Goal: Information Seeking & Learning: Learn about a topic

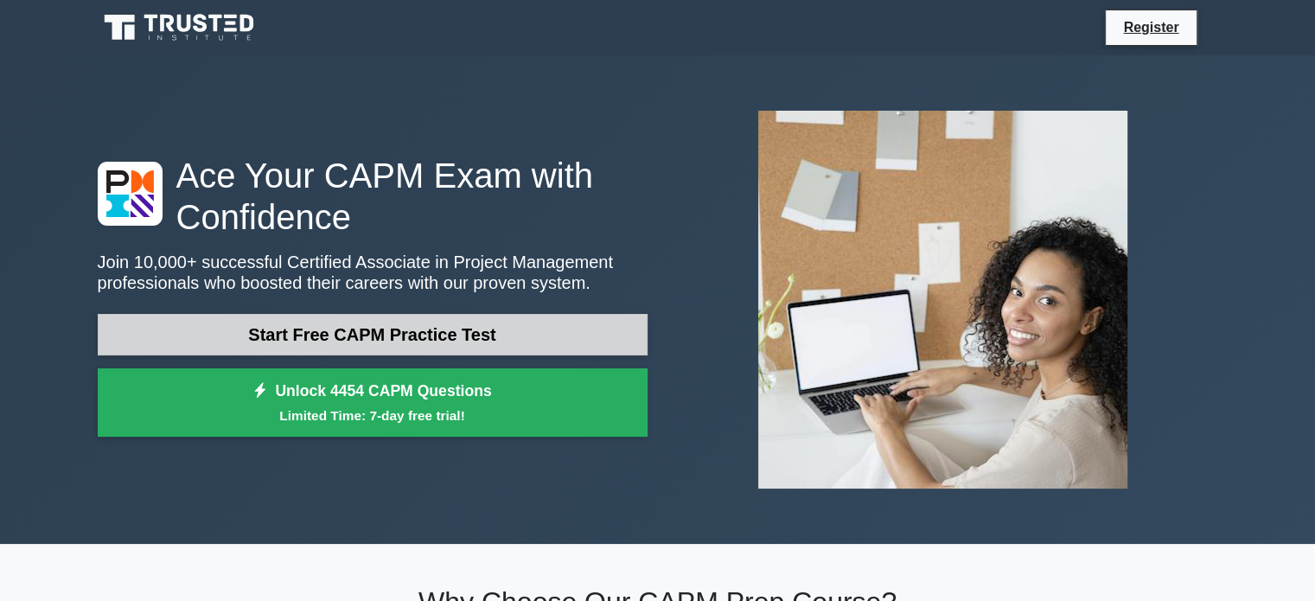
click at [444, 318] on link "Start Free CAPM Practice Test" at bounding box center [373, 334] width 550 height 41
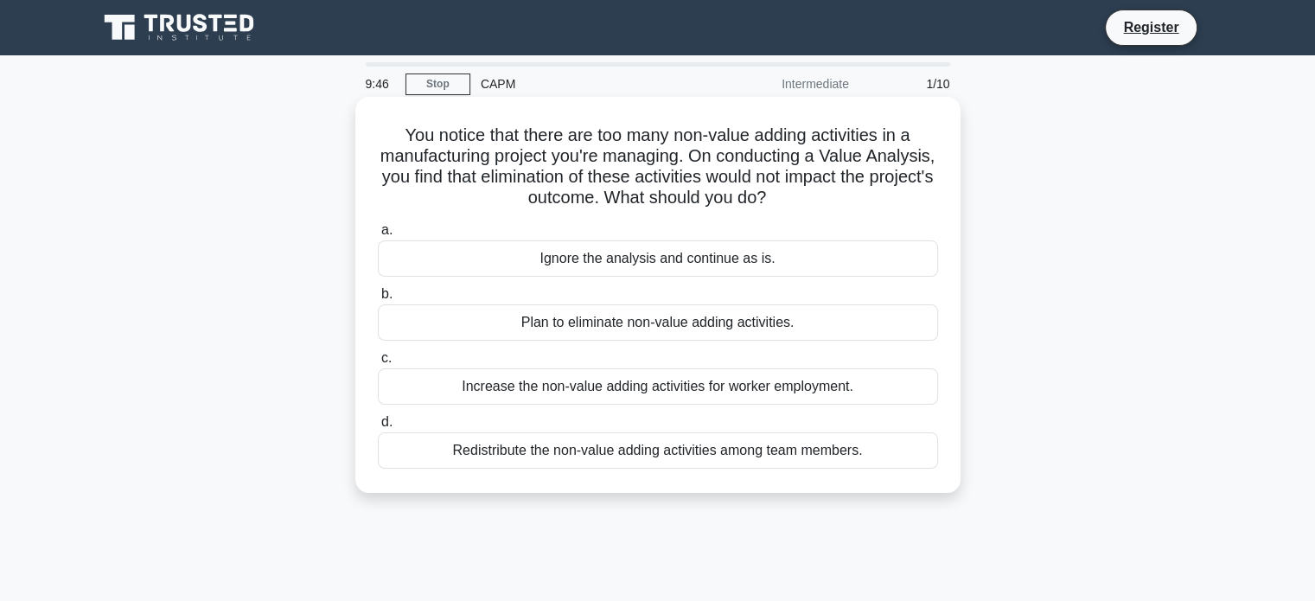
click at [727, 324] on div "Plan to eliminate non-value adding activities." at bounding box center [658, 322] width 560 height 36
click at [378, 300] on input "b. Plan to eliminate non-value adding activities." at bounding box center [378, 294] width 0 height 11
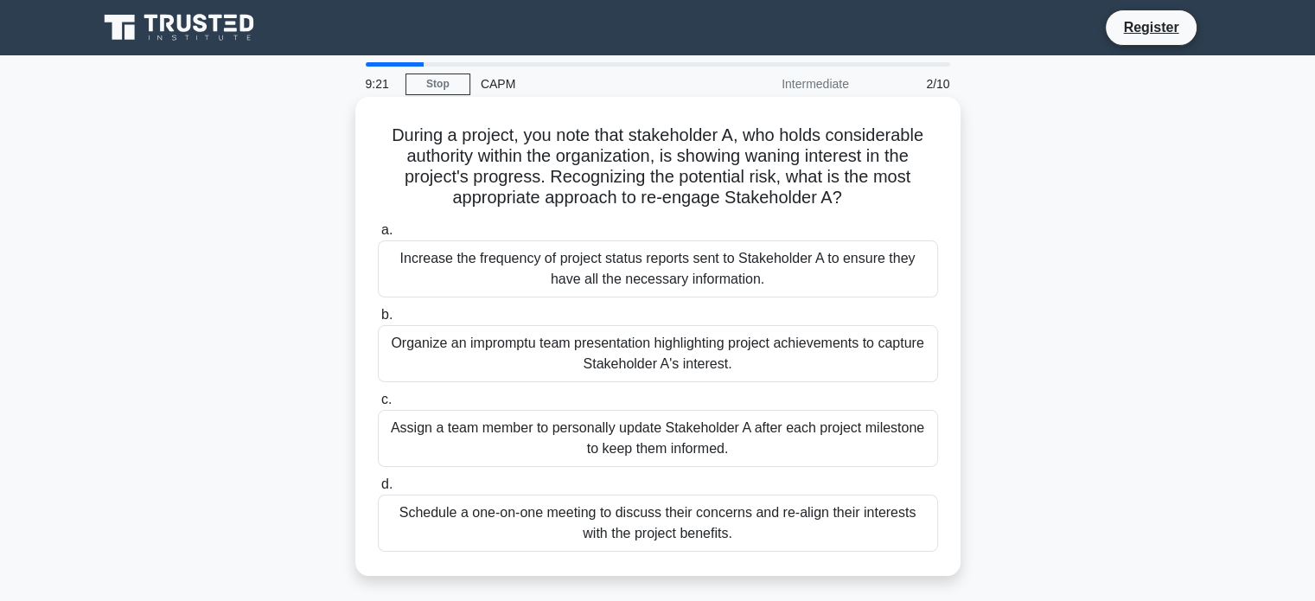
click at [601, 538] on div "Schedule a one-on-one meeting to discuss their concerns and re-align their inte…" at bounding box center [658, 522] width 560 height 57
click at [378, 490] on input "d. Schedule a one-on-one meeting to discuss their concerns and re-align their i…" at bounding box center [378, 484] width 0 height 11
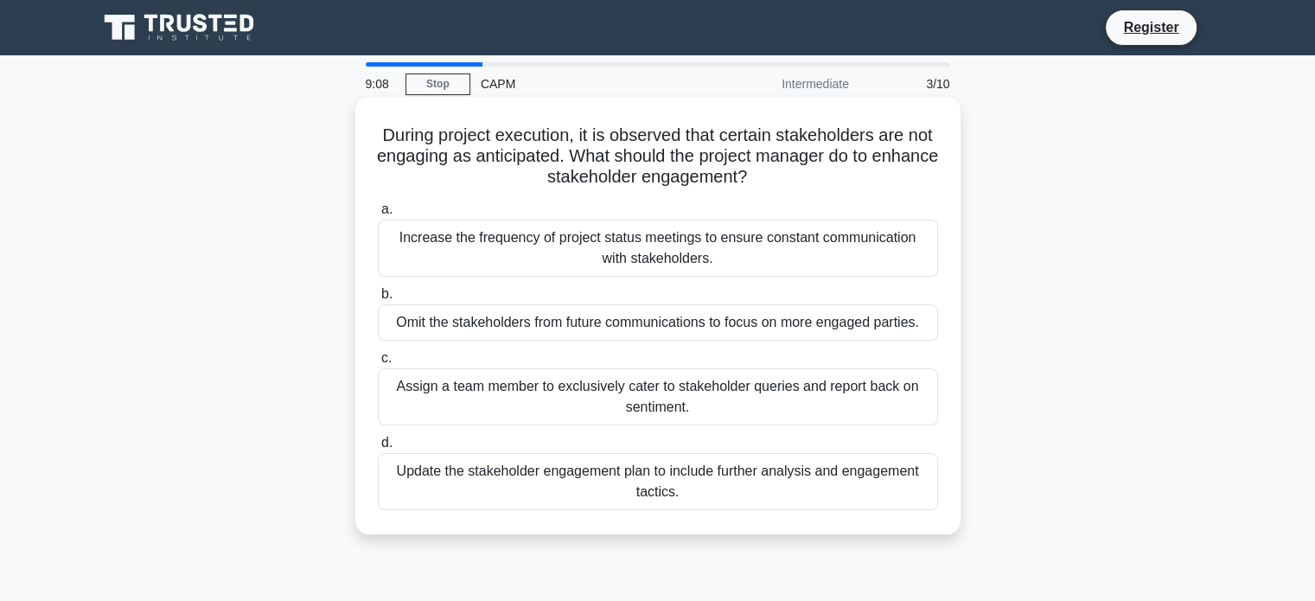
click at [664, 495] on div "Update the stakeholder engagement plan to include further analysis and engageme…" at bounding box center [658, 481] width 560 height 57
click at [378, 449] on input "d. Update the stakeholder engagement plan to include further analysis and engag…" at bounding box center [378, 442] width 0 height 11
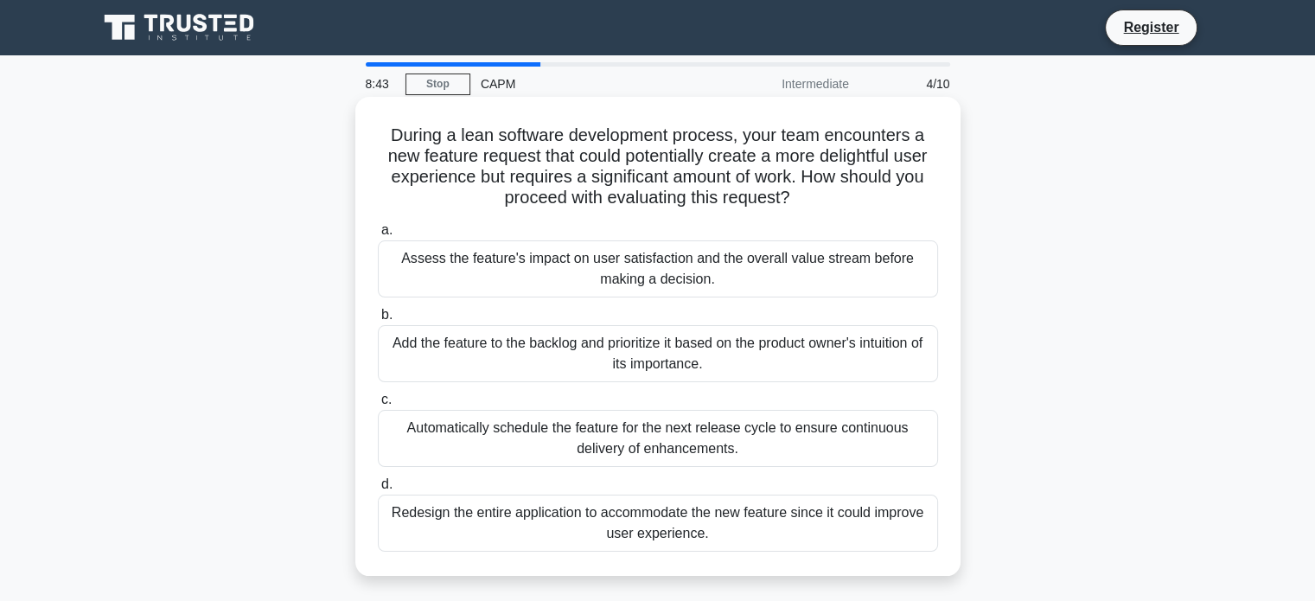
click at [733, 366] on div "Add the feature to the backlog and prioritize it based on the product owner's i…" at bounding box center [658, 353] width 560 height 57
click at [378, 321] on input "b. Add the feature to the backlog and prioritize it based on the product owner'…" at bounding box center [378, 314] width 0 height 11
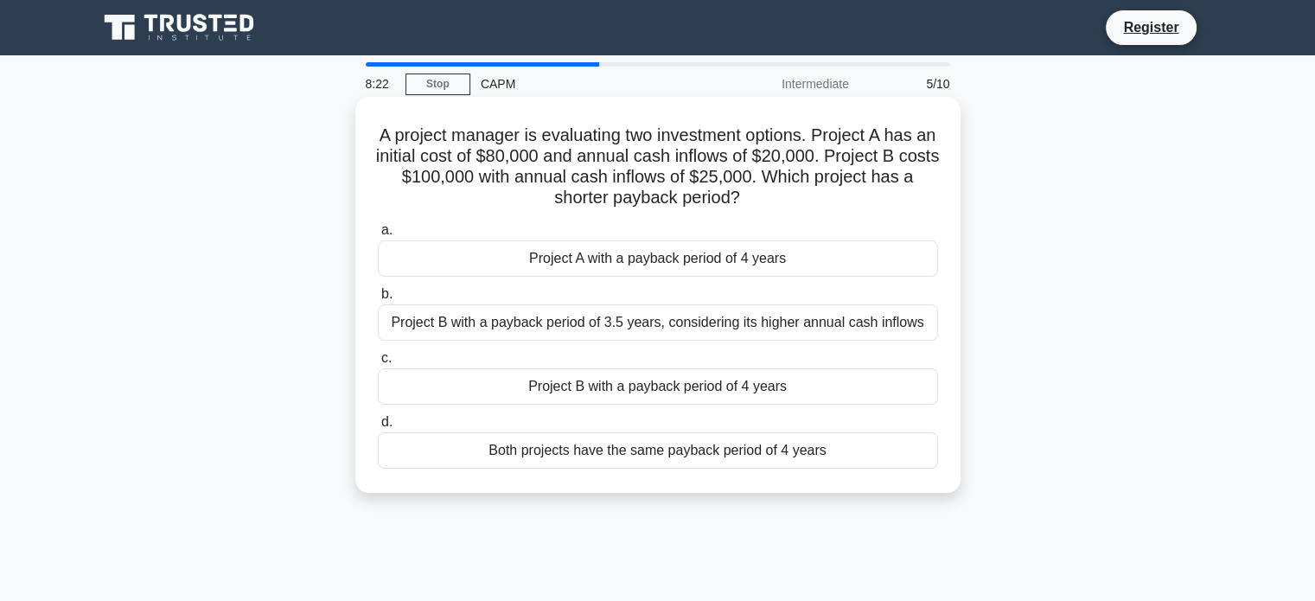
click at [716, 455] on div "Both projects have the same payback period of 4 years" at bounding box center [658, 450] width 560 height 36
click at [378, 428] on input "d. Both projects have the same payback period of 4 years" at bounding box center [378, 422] width 0 height 11
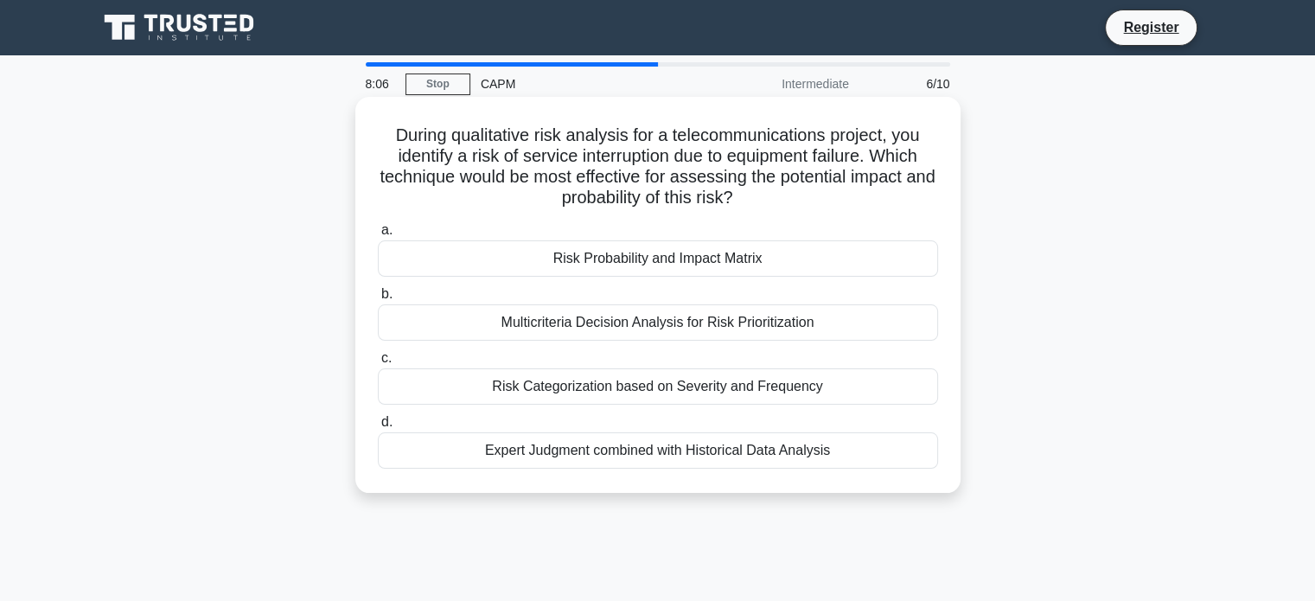
click at [784, 264] on div "Risk Probability and Impact Matrix" at bounding box center [658, 258] width 560 height 36
click at [378, 236] on input "a. Risk Probability and Impact Matrix" at bounding box center [378, 230] width 0 height 11
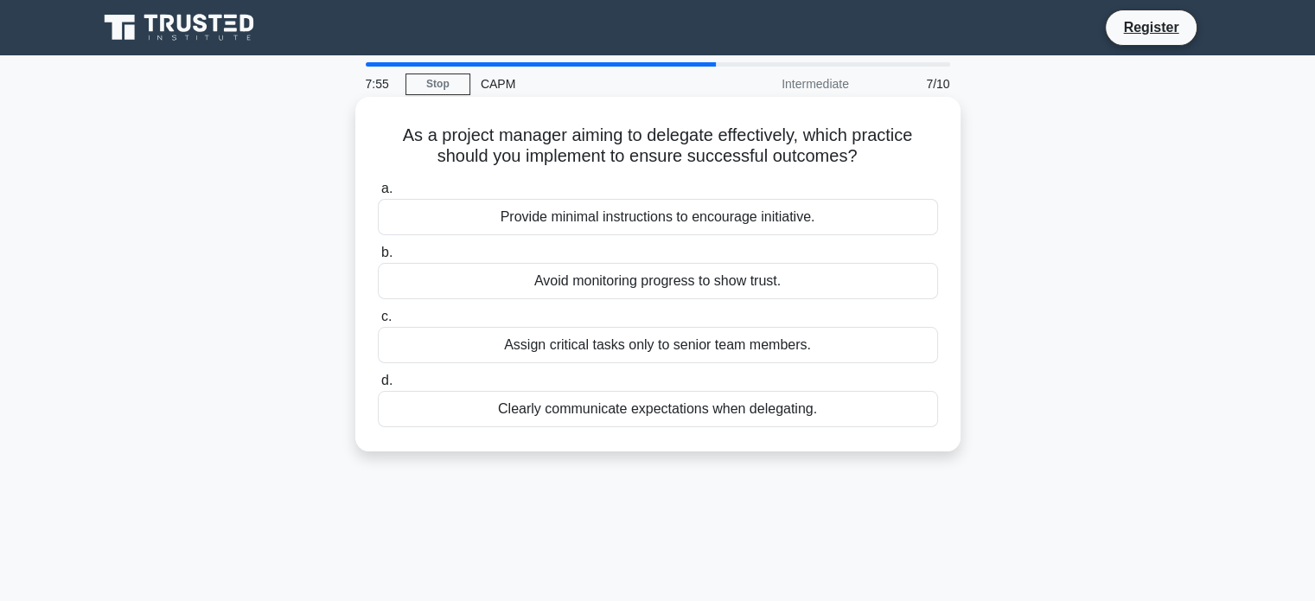
click at [712, 410] on div "Clearly communicate expectations when delegating." at bounding box center [658, 409] width 560 height 36
click at [378, 386] on input "d. Clearly communicate expectations when delegating." at bounding box center [378, 380] width 0 height 11
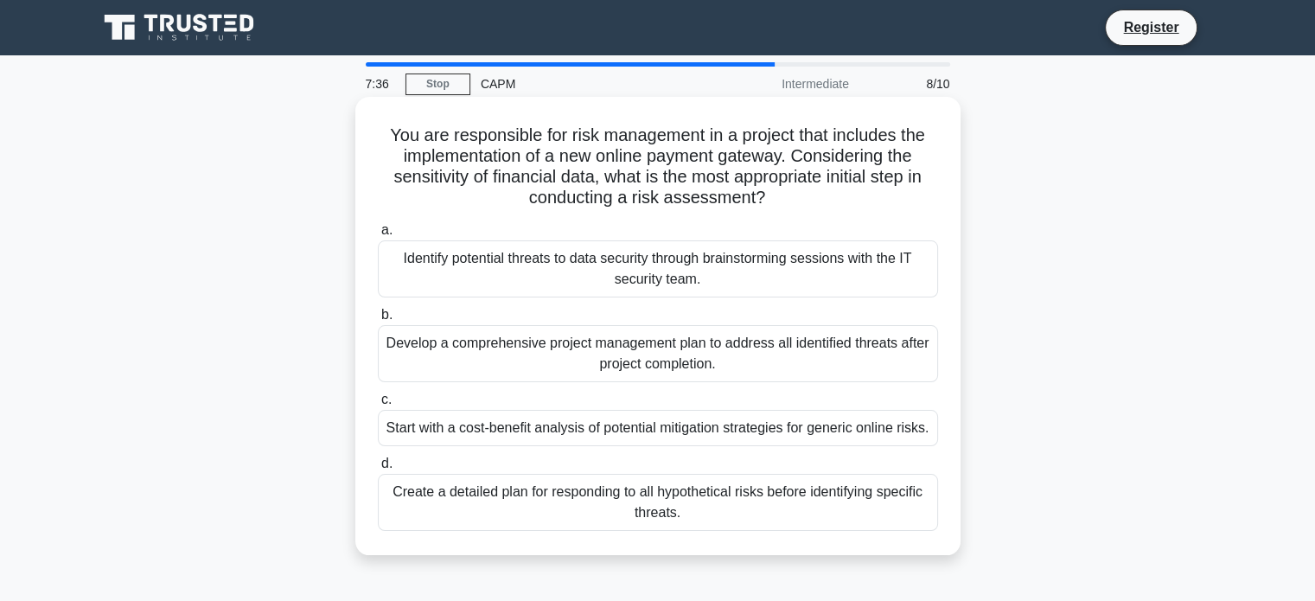
click at [719, 290] on div "Identify potential threats to data security through brainstorming sessions with…" at bounding box center [658, 268] width 560 height 57
click at [378, 236] on input "a. Identify potential threats to data security through brainstorming sessions w…" at bounding box center [378, 230] width 0 height 11
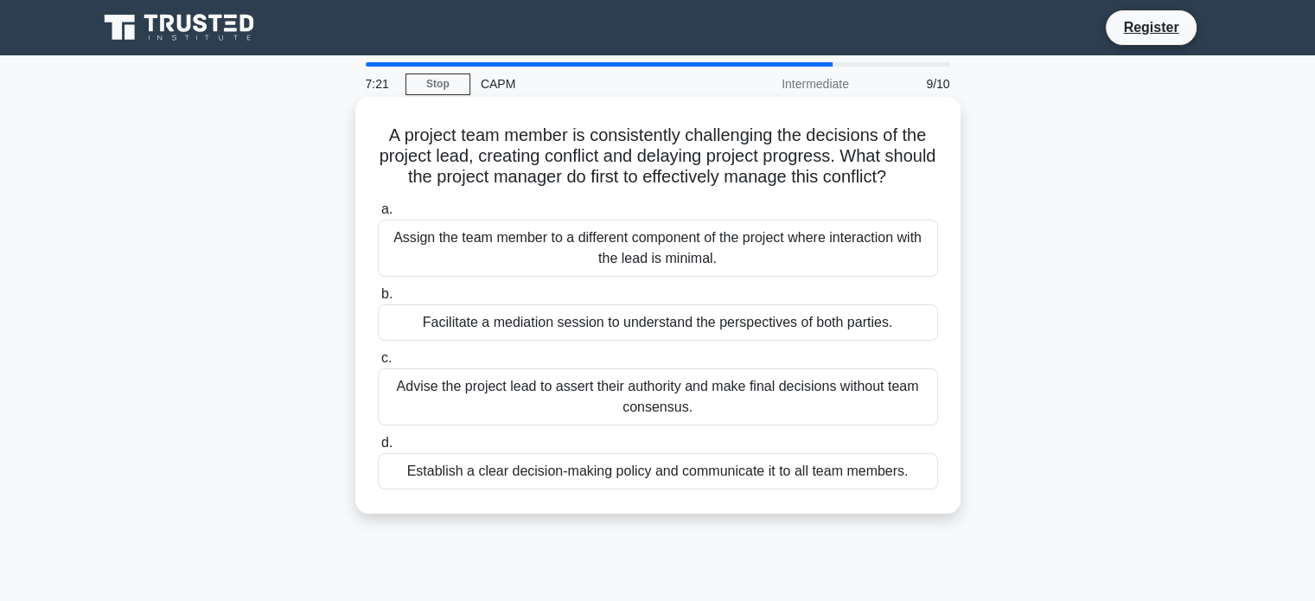
click at [615, 341] on div "Facilitate a mediation session to understand the perspectives of both parties." at bounding box center [658, 322] width 560 height 36
click at [378, 300] on input "b. Facilitate a mediation session to understand the perspectives of both partie…" at bounding box center [378, 294] width 0 height 11
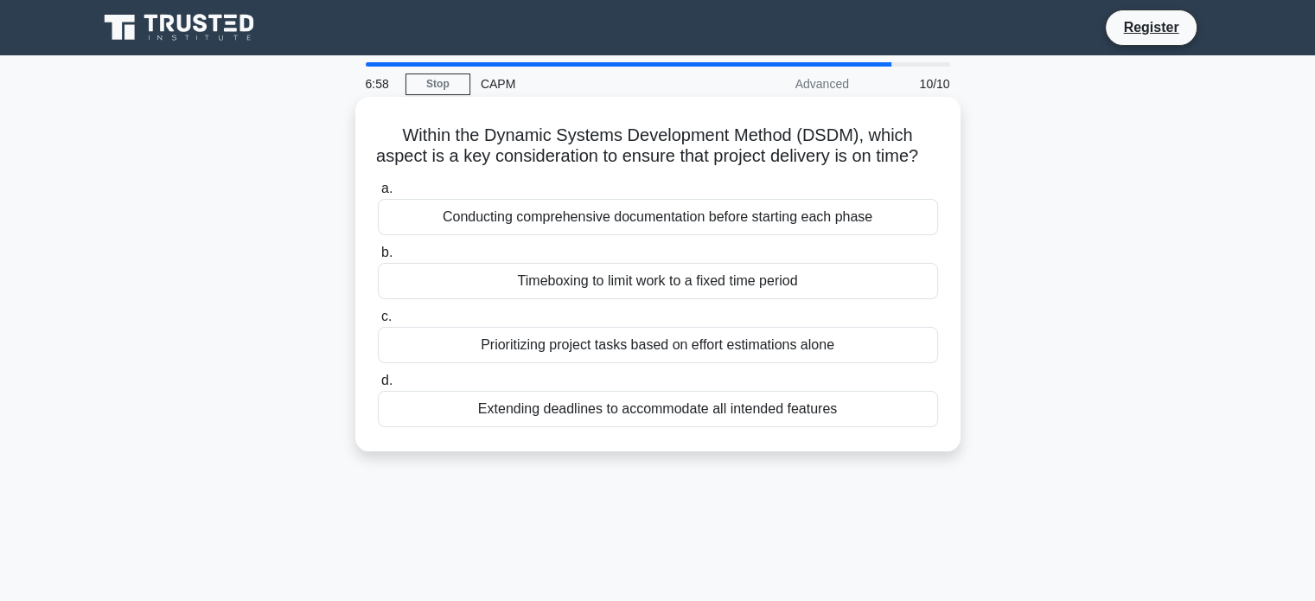
click at [612, 299] on div "Timeboxing to limit work to a fixed time period" at bounding box center [658, 281] width 560 height 36
click at [378, 258] on input "b. Timeboxing to limit work to a fixed time period" at bounding box center [378, 252] width 0 height 11
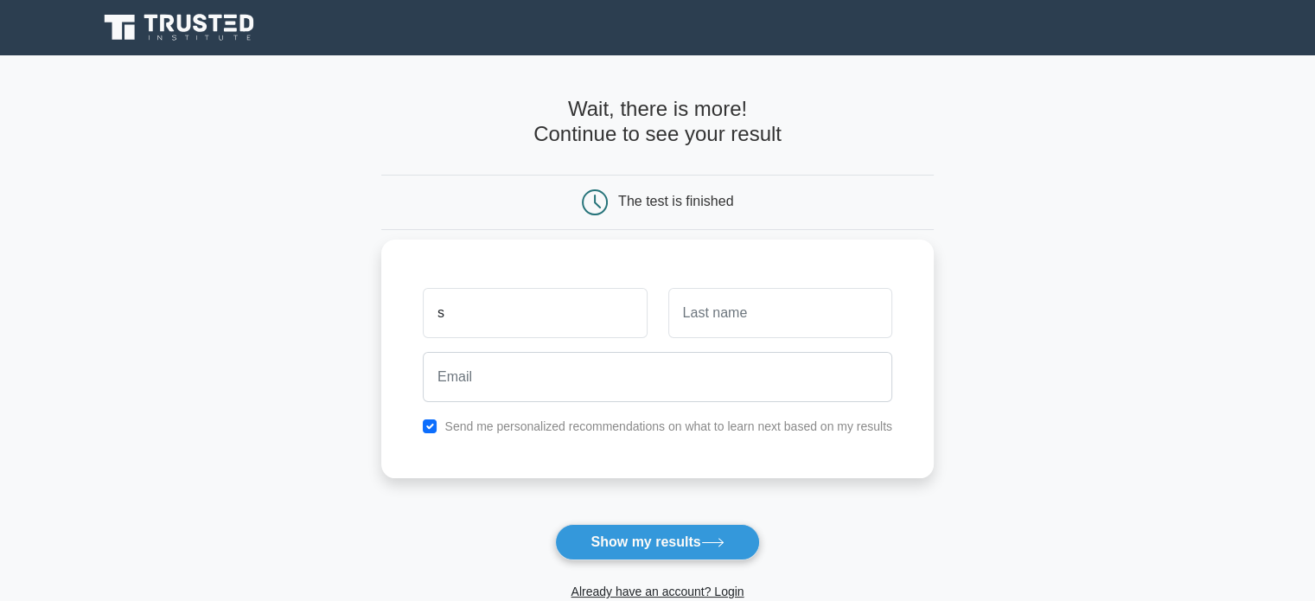
type input "s"
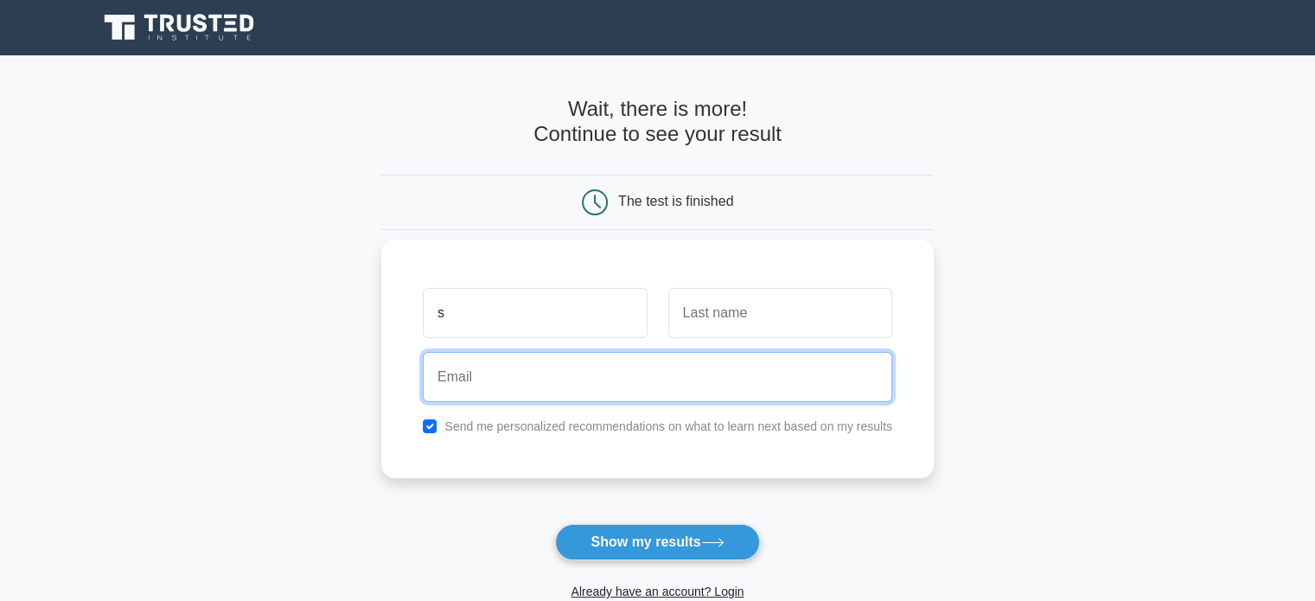
click at [586, 385] on input "email" at bounding box center [657, 377] width 469 height 50
type input "[EMAIL_ADDRESS][DOMAIN_NAME]"
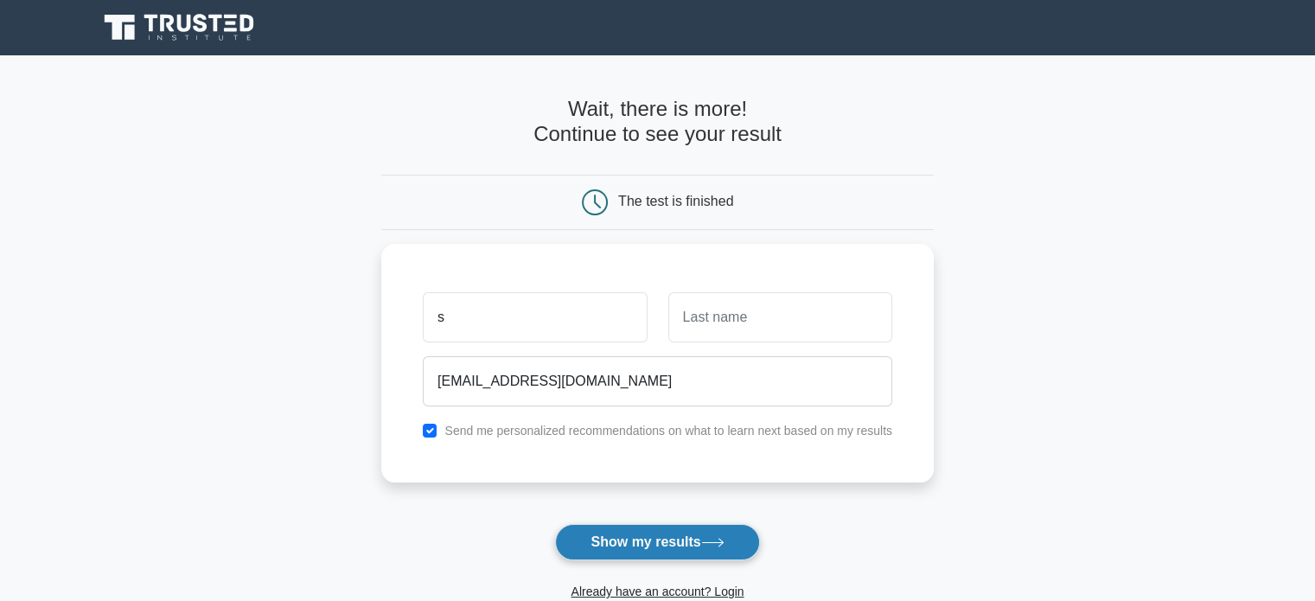
click at [646, 540] on button "Show my results" at bounding box center [657, 542] width 204 height 36
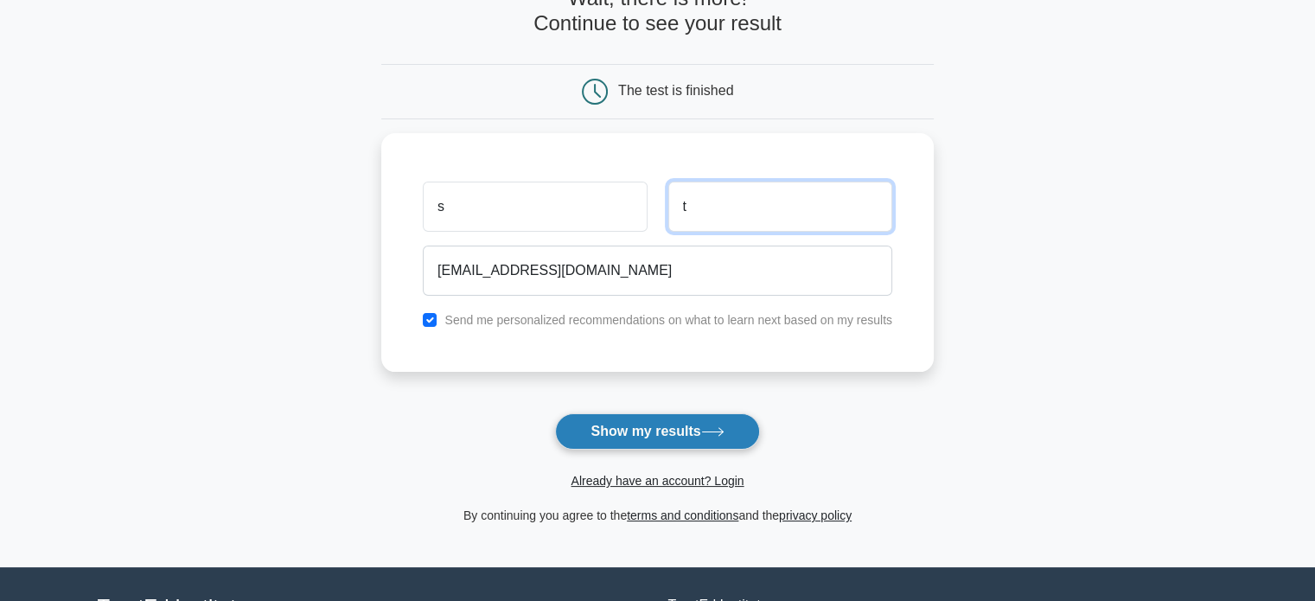
type input "t"
click at [678, 438] on button "Show my results" at bounding box center [657, 431] width 204 height 36
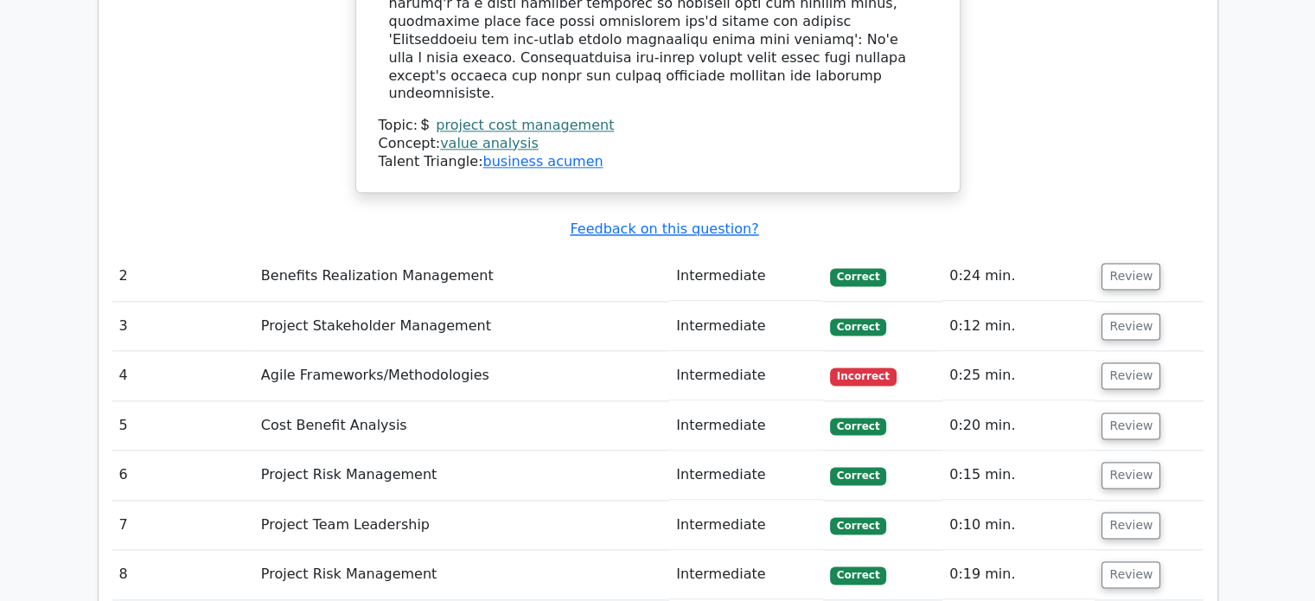
scroll to position [2209, 0]
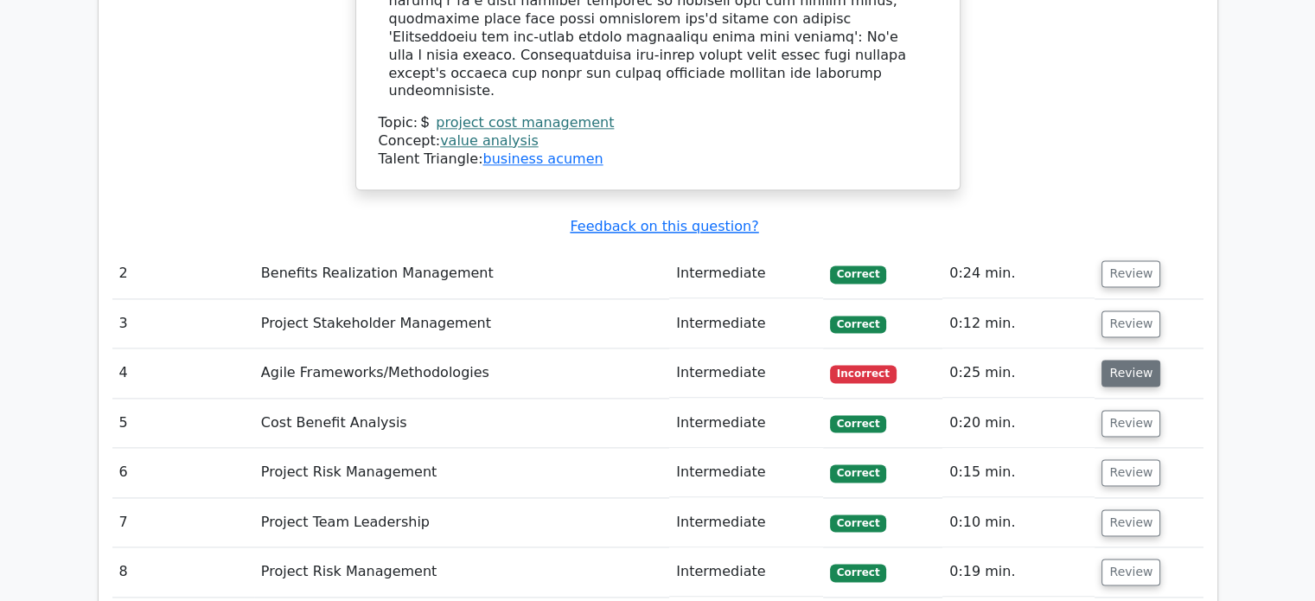
click at [1111, 360] on button "Review" at bounding box center [1130, 373] width 59 height 27
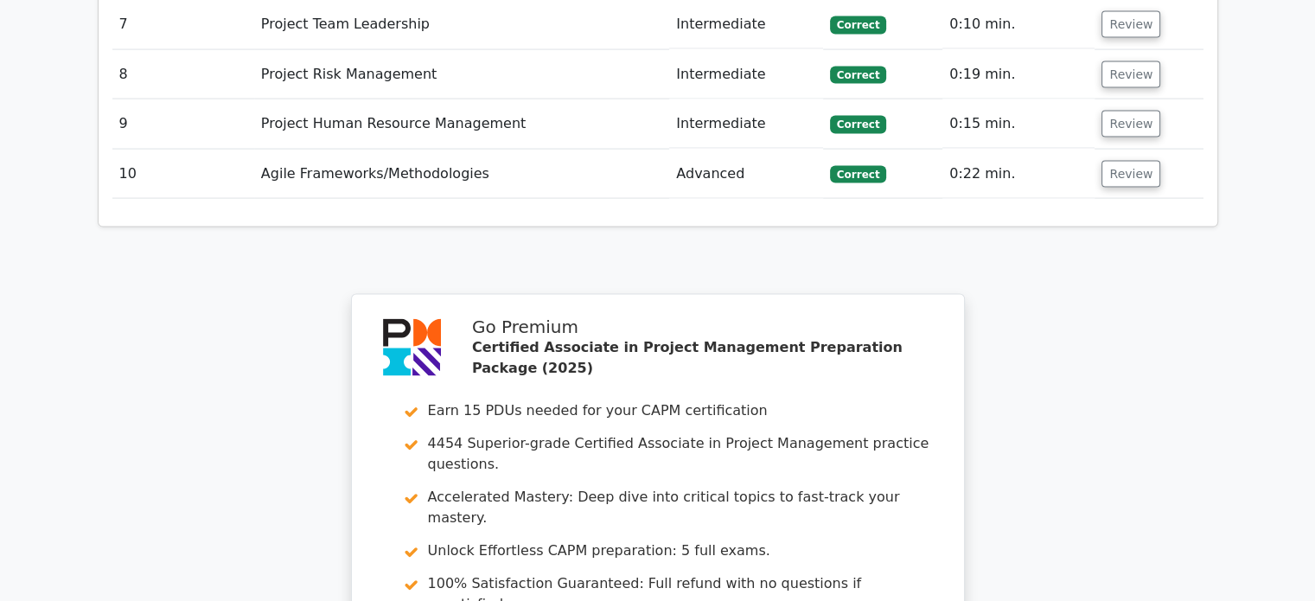
scroll to position [3710, 0]
